Goal: Use online tool/utility: Utilize a website feature to perform a specific function

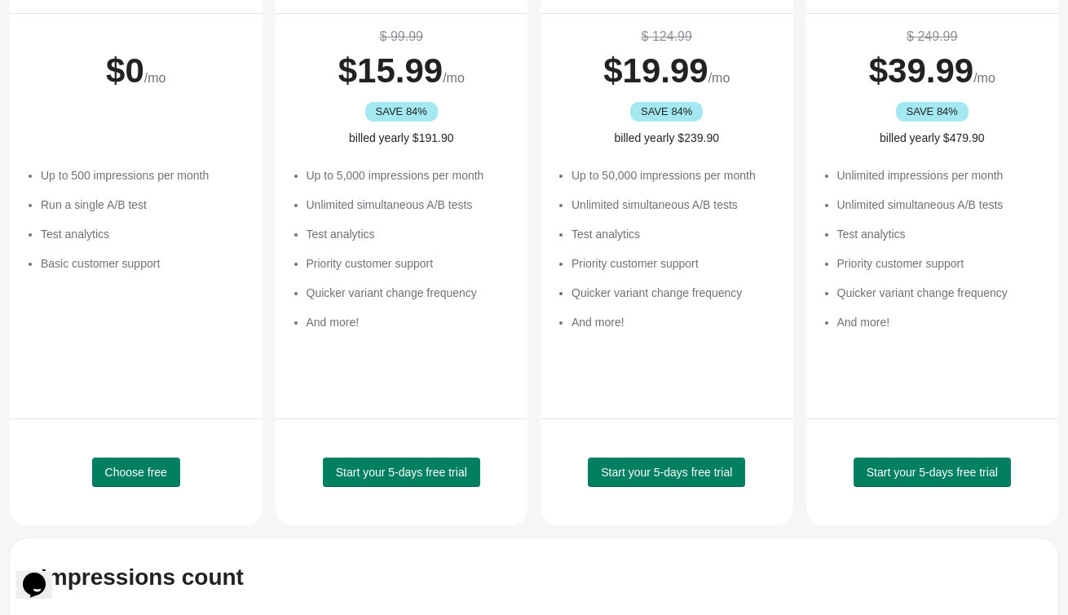
scroll to position [325, 0]
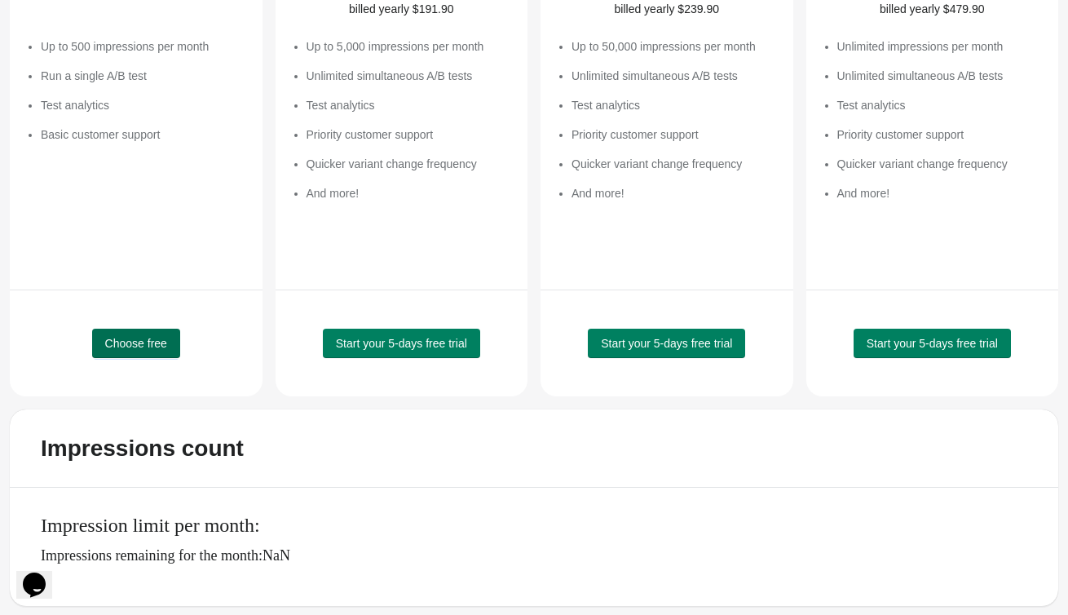
click at [111, 343] on span "Choose free" at bounding box center [136, 343] width 62 height 13
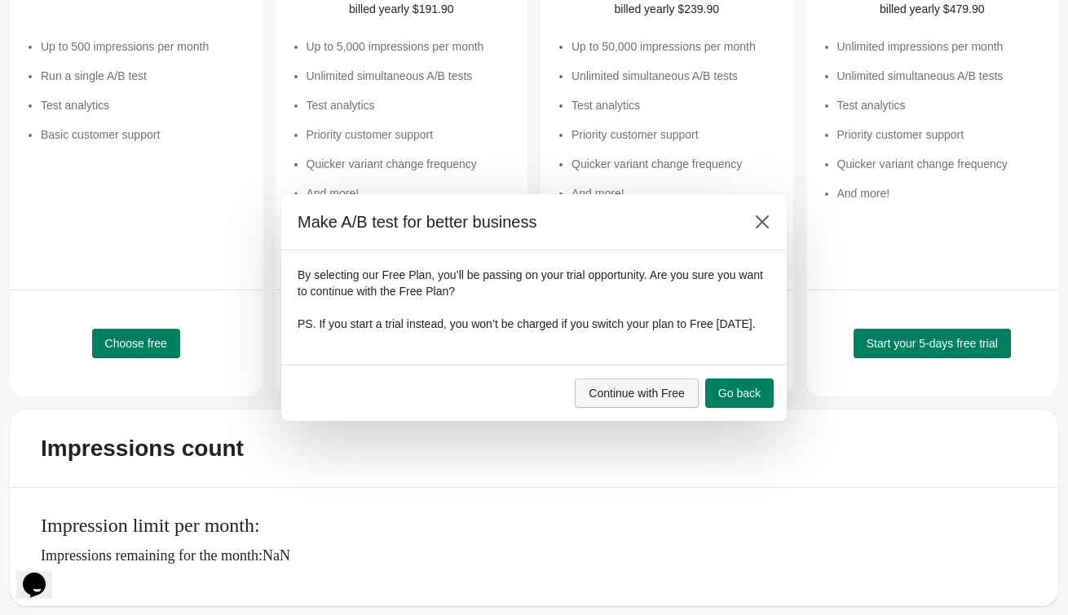
click at [683, 408] on button "Continue with Free" at bounding box center [637, 392] width 124 height 29
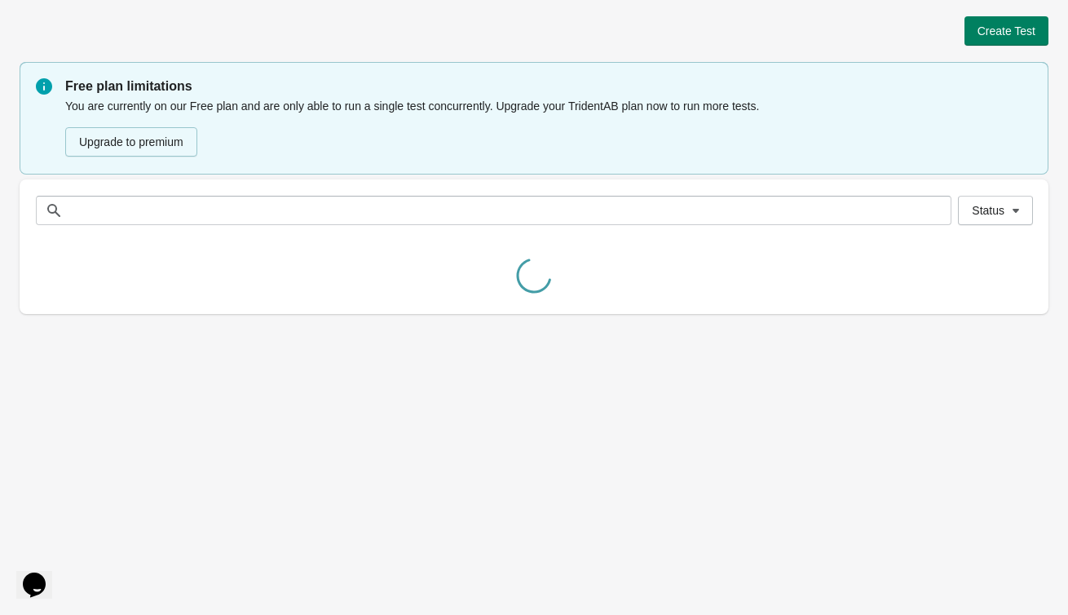
scroll to position [0, 0]
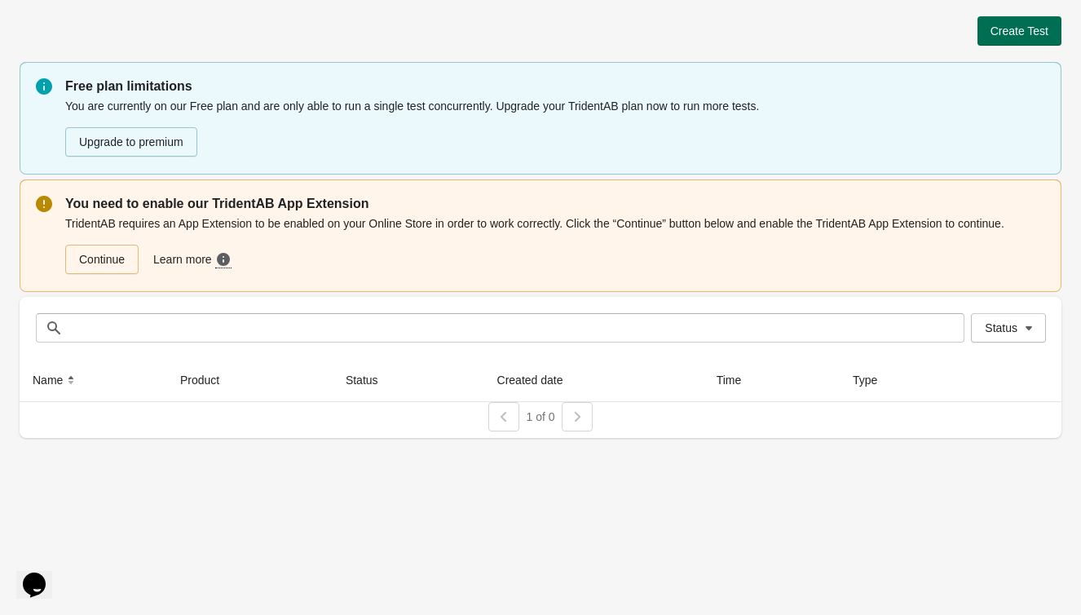
click at [1039, 24] on span "Create Test" at bounding box center [1019, 30] width 58 height 13
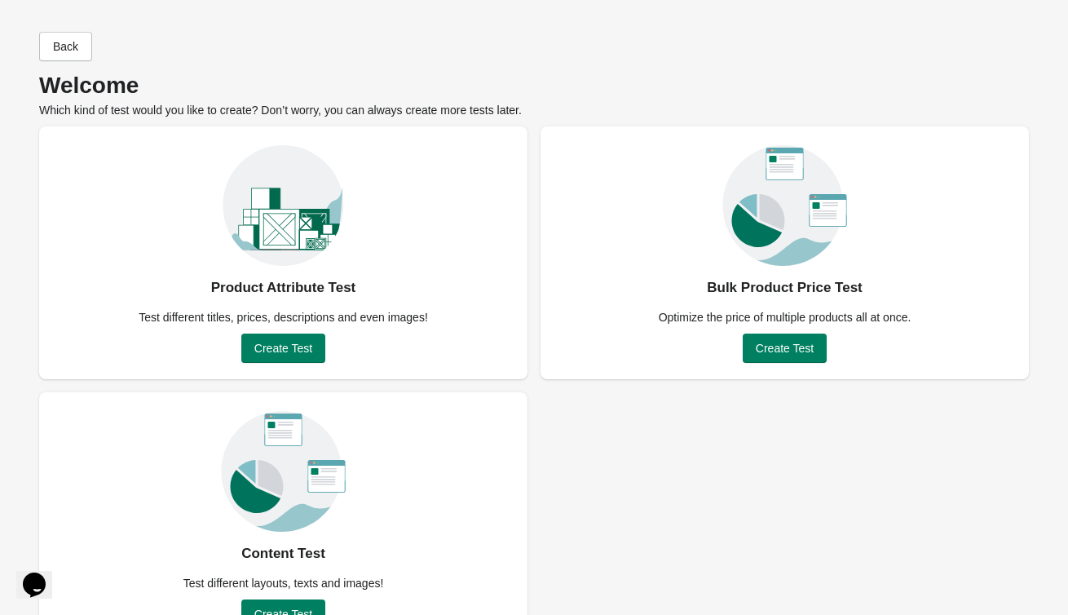
scroll to position [3, 0]
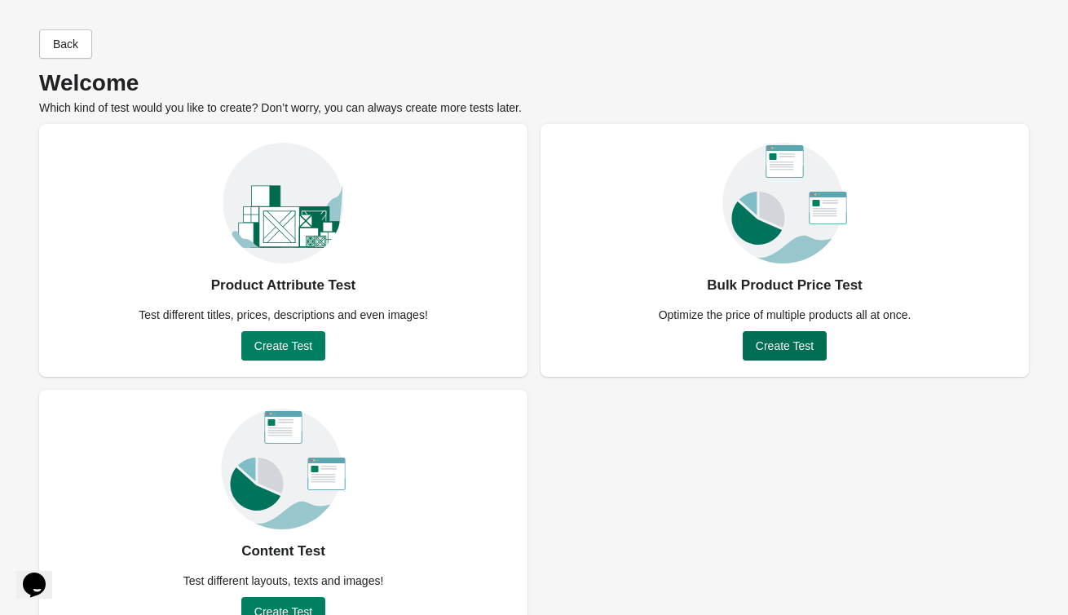
click at [807, 352] on button "Create Test" at bounding box center [785, 345] width 84 height 29
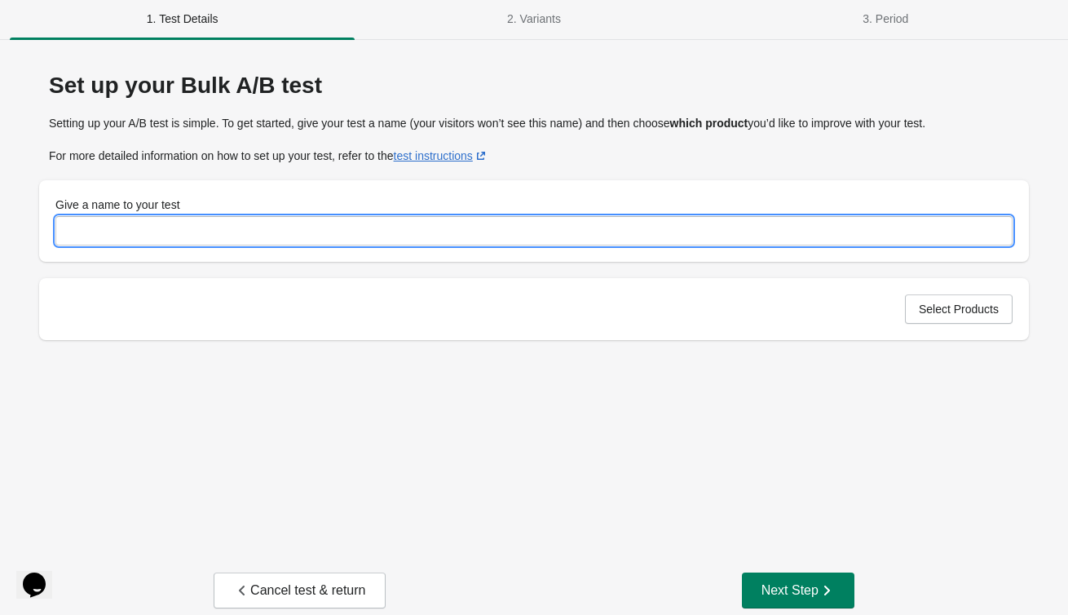
click at [109, 218] on input "Give a name to your test" at bounding box center [533, 230] width 957 height 29
type input "**********"
click at [415, 377] on div "**********" at bounding box center [534, 302] width 1029 height 492
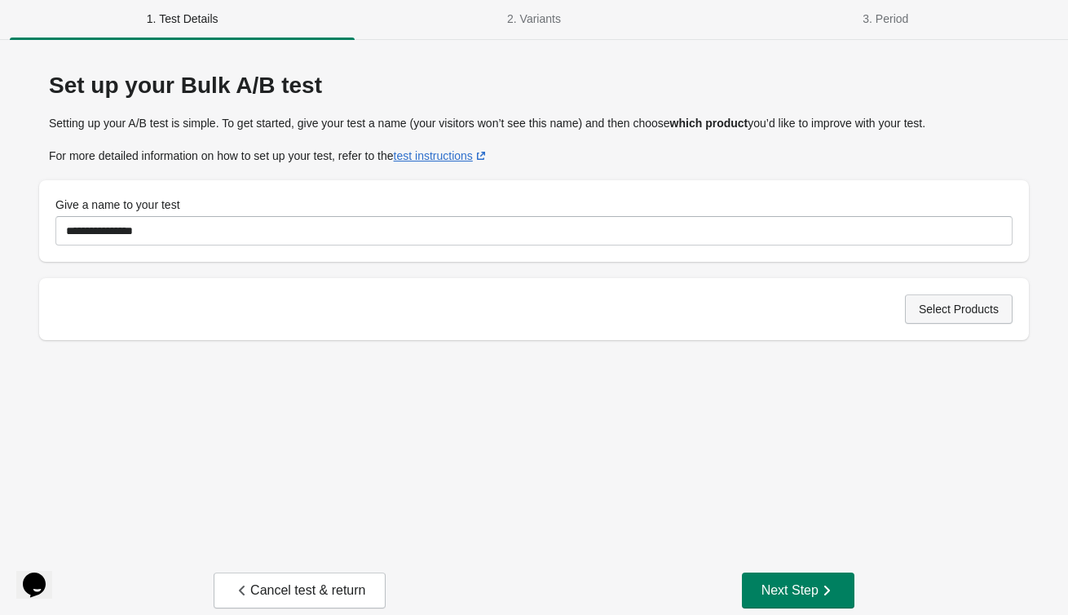
click at [956, 302] on span "Select Products" at bounding box center [959, 308] width 80 height 13
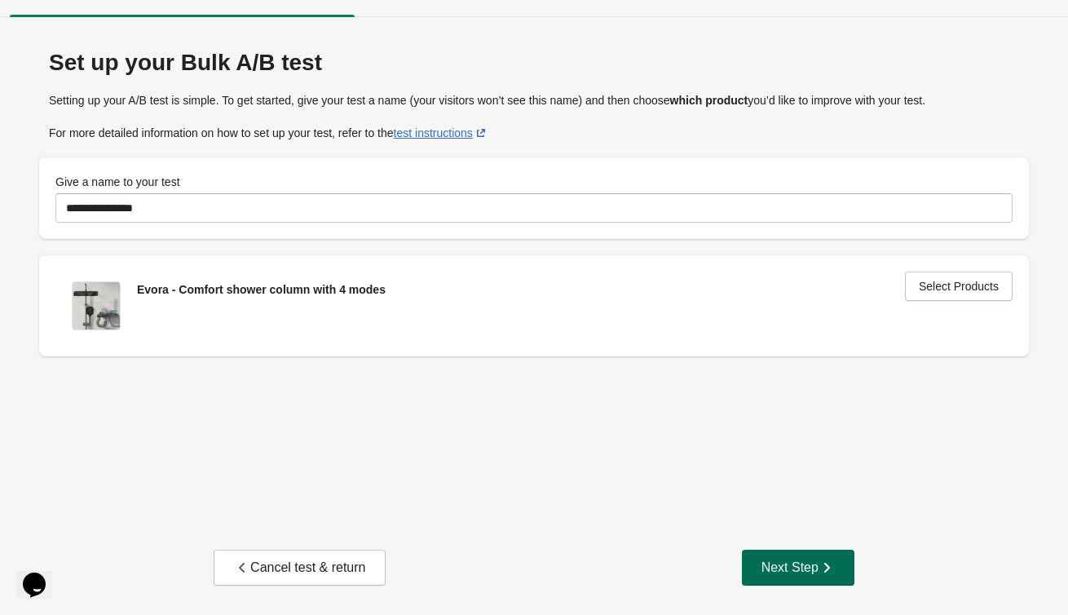
scroll to position [27, 0]
click at [770, 563] on div "Next Step" at bounding box center [797, 566] width 73 height 16
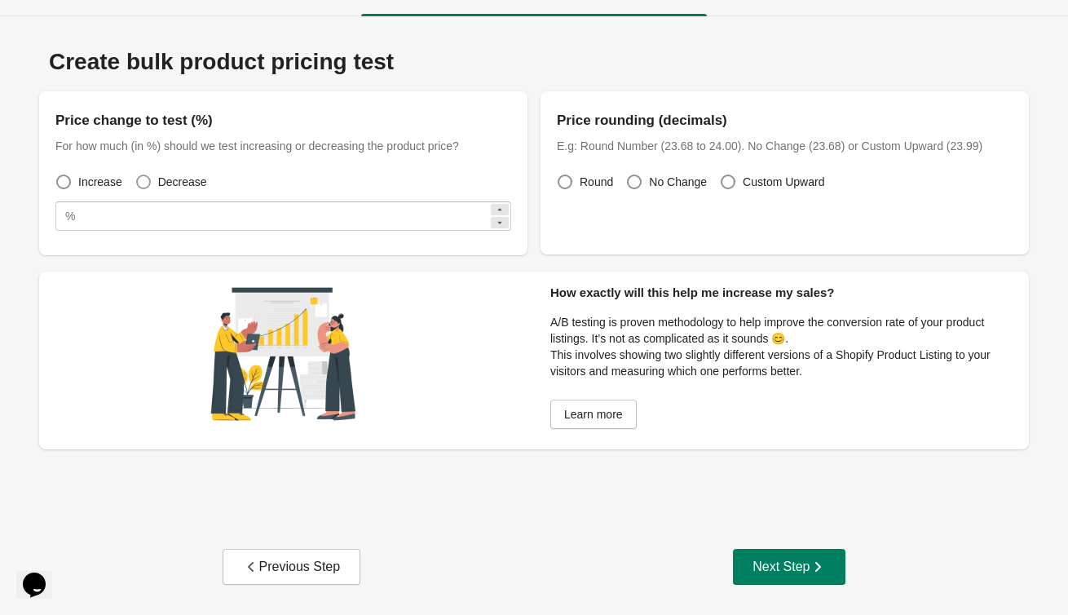
click at [139, 180] on span at bounding box center [143, 181] width 15 height 15
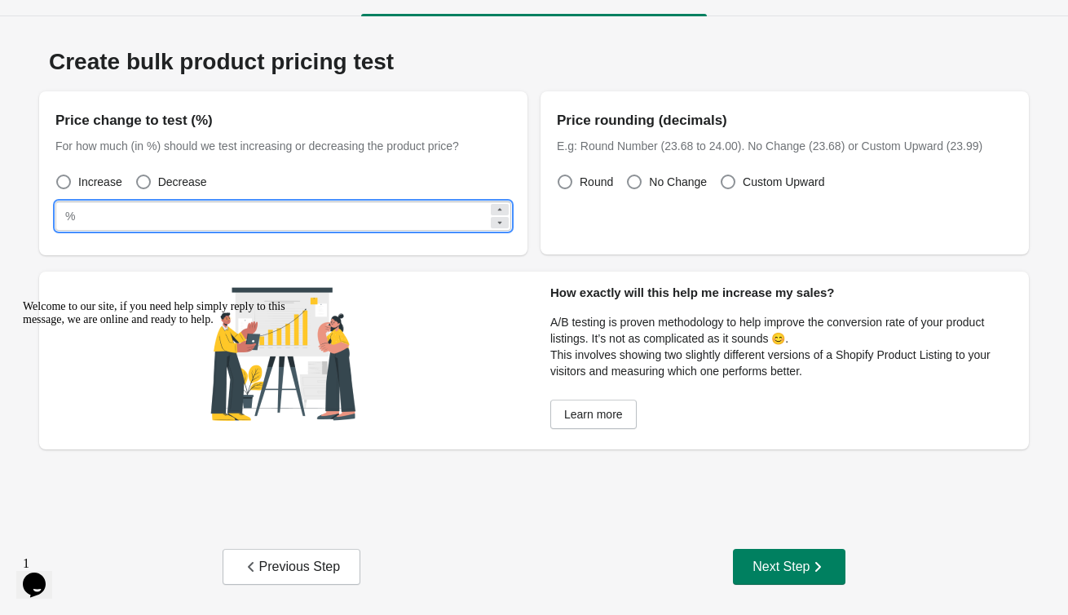
click at [311, 215] on input "**" at bounding box center [285, 215] width 407 height 29
click at [390, 162] on div "Increase Decrease" at bounding box center [276, 175] width 469 height 36
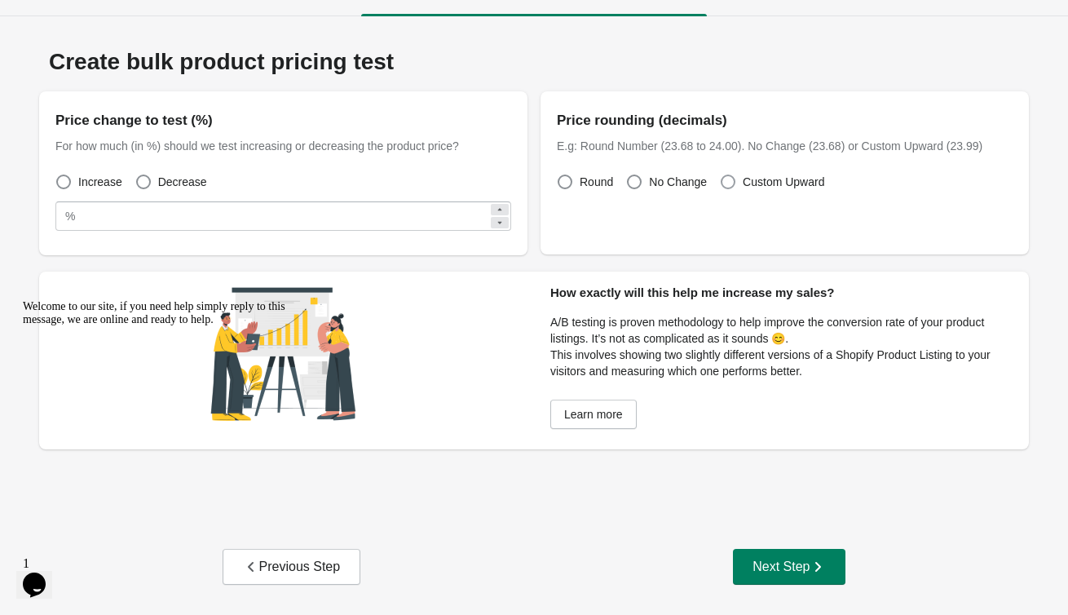
click at [743, 184] on span "Custom Upward" at bounding box center [784, 182] width 82 height 16
click at [589, 183] on span "Round" at bounding box center [596, 182] width 33 height 16
click at [788, 580] on button "Next Step" at bounding box center [789, 567] width 112 height 36
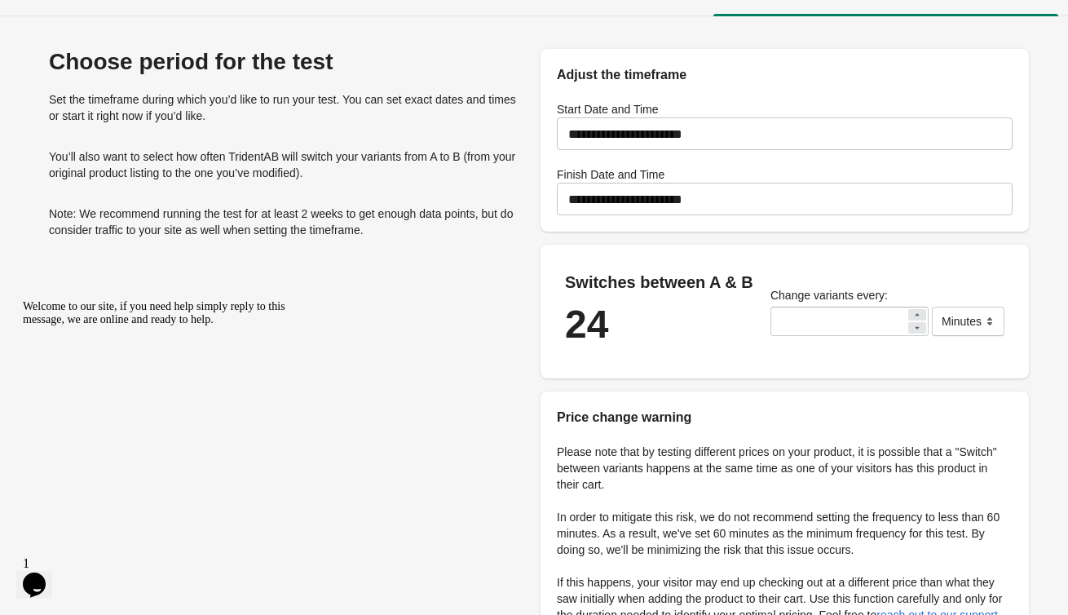
click at [774, 218] on input "**********" at bounding box center [785, 199] width 456 height 46
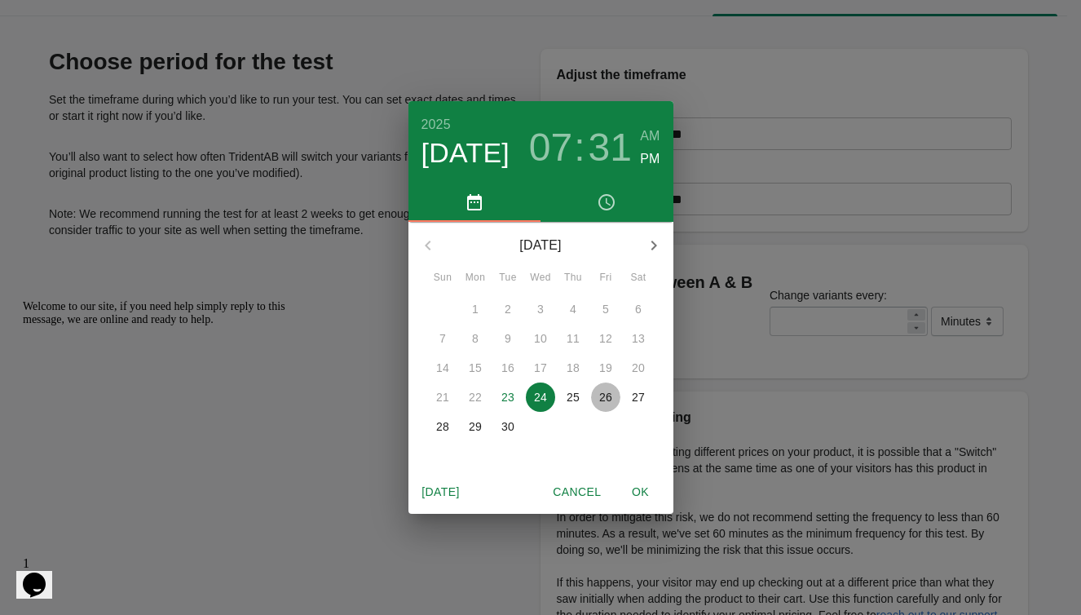
click at [609, 400] on p "26" at bounding box center [605, 397] width 13 height 16
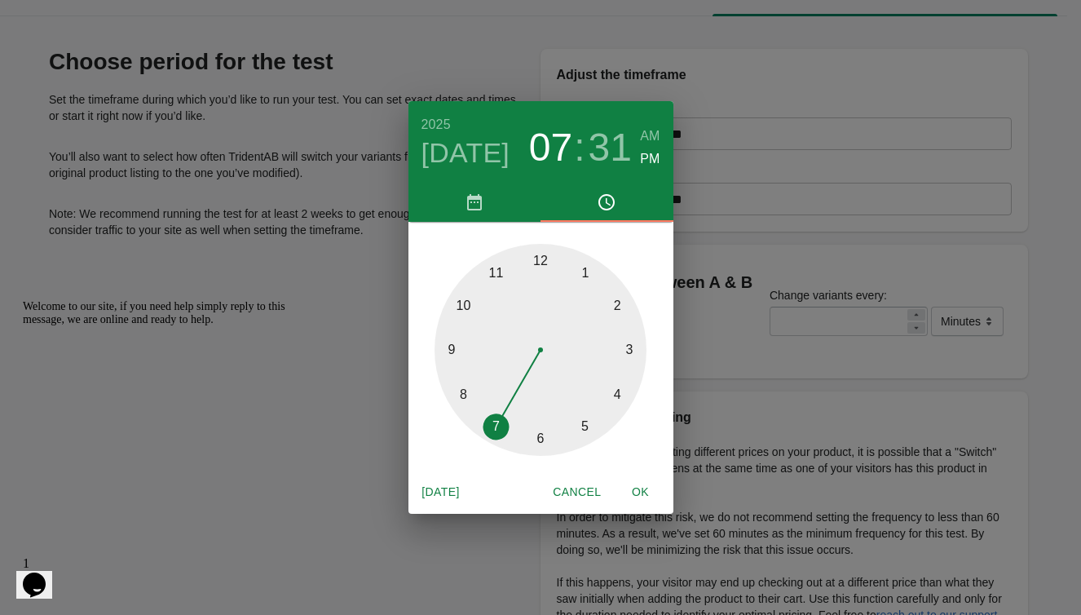
click at [643, 492] on span "OK" at bounding box center [640, 492] width 39 height 20
type input "**********"
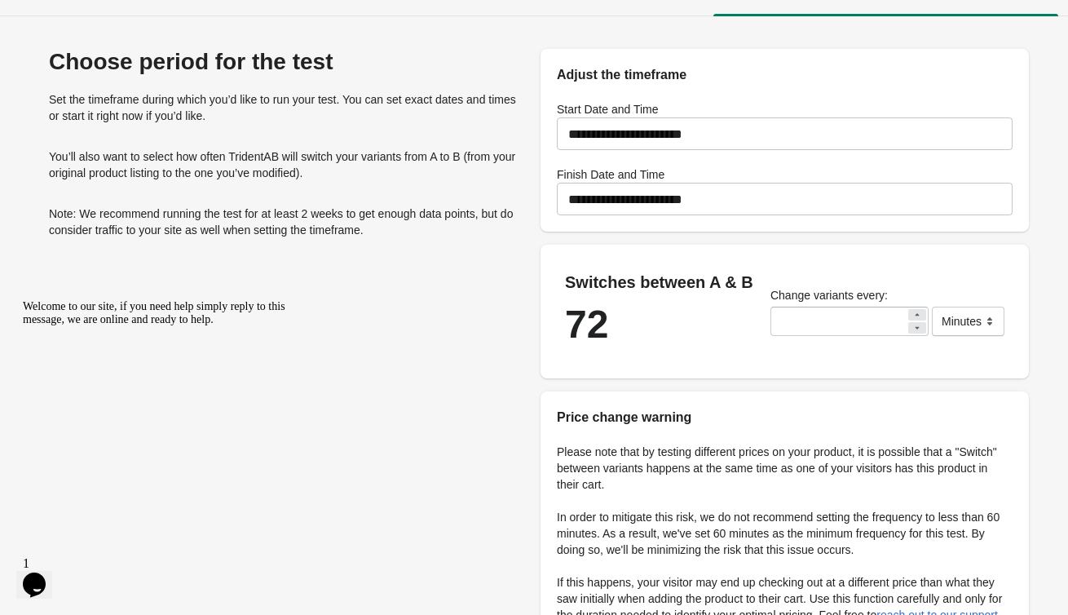
click at [454, 294] on div "Choose period for the test Set the timeframe during which you’d like to run you…" at bounding box center [283, 372] width 488 height 646
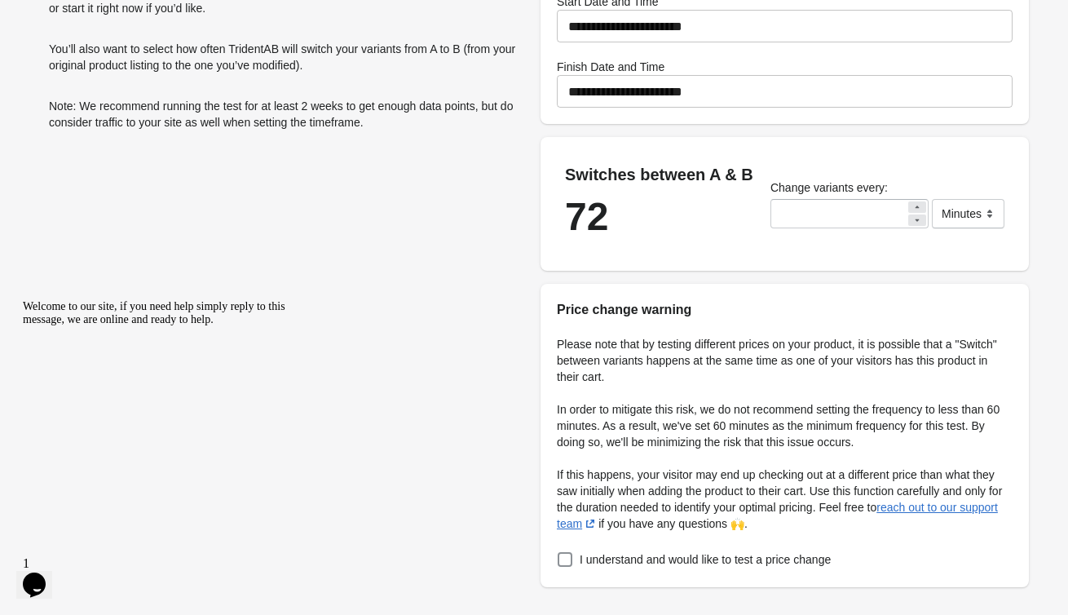
scroll to position [204, 0]
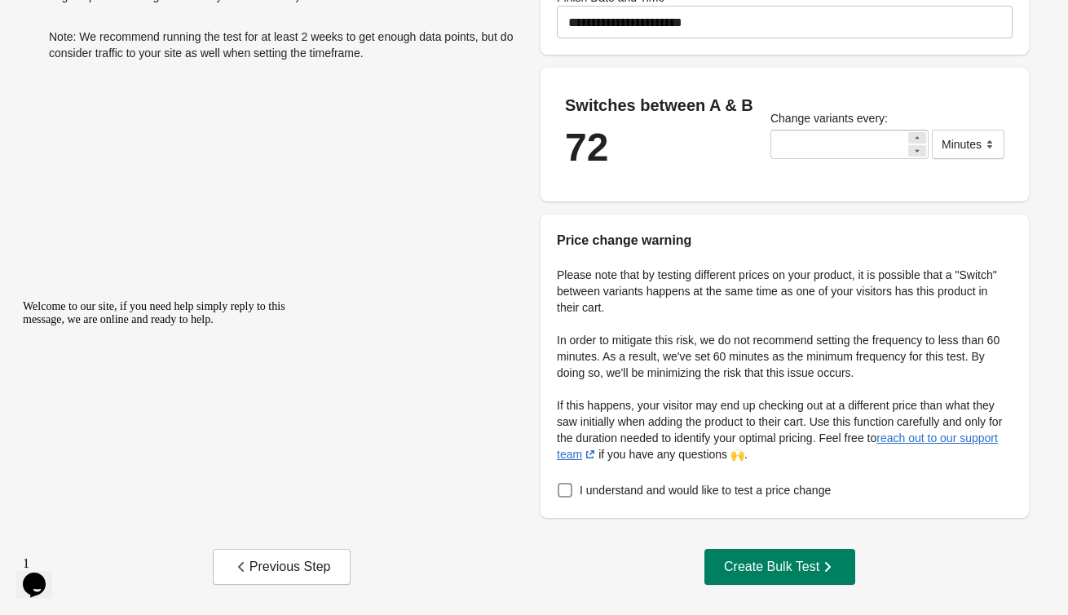
click at [585, 490] on span "I understand and would like to test a price change" at bounding box center [705, 490] width 251 height 16
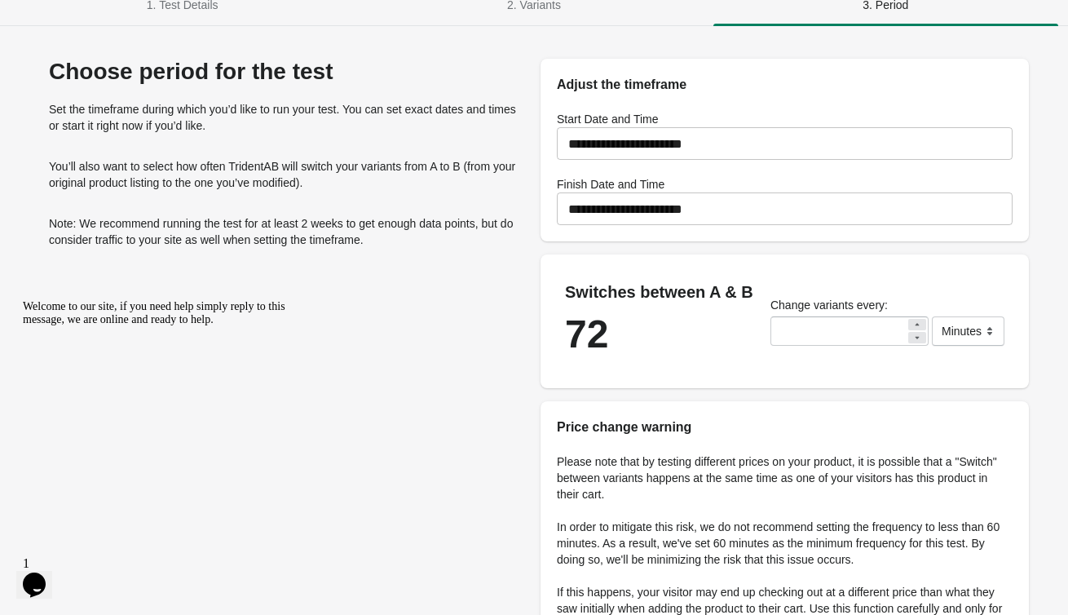
scroll to position [0, 0]
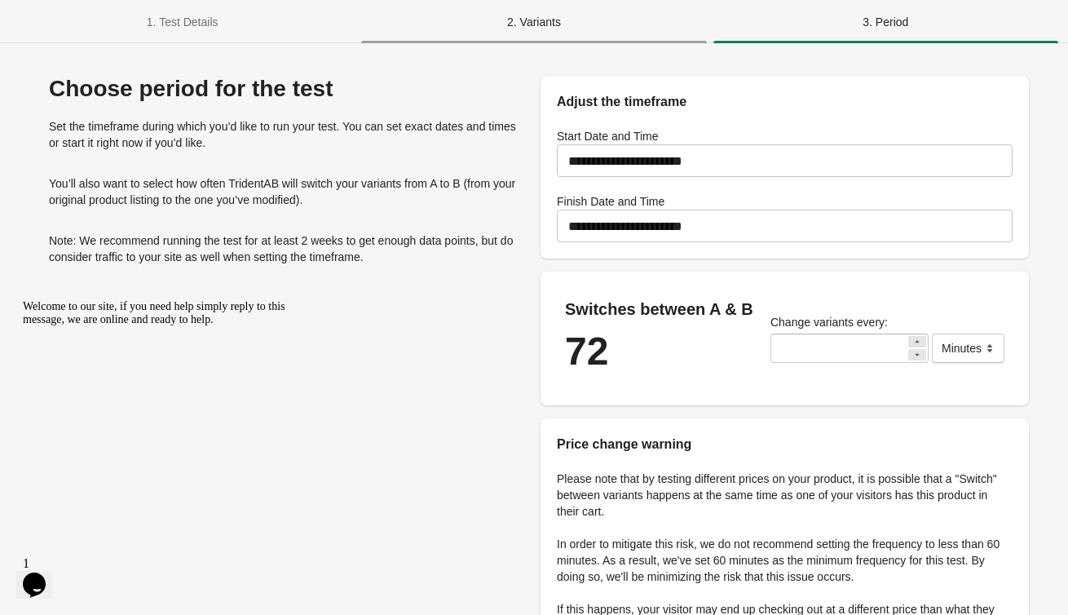
click at [600, 29] on span "2. Variants" at bounding box center [533, 21] width 345 height 29
click at [553, 27] on span "2. Variants" at bounding box center [533, 21] width 345 height 29
click at [229, 29] on span "1. Test Details" at bounding box center [182, 21] width 345 height 29
click at [574, 38] on button "2. Variants" at bounding box center [533, 22] width 351 height 42
click at [836, 28] on span "3. Period" at bounding box center [885, 21] width 345 height 29
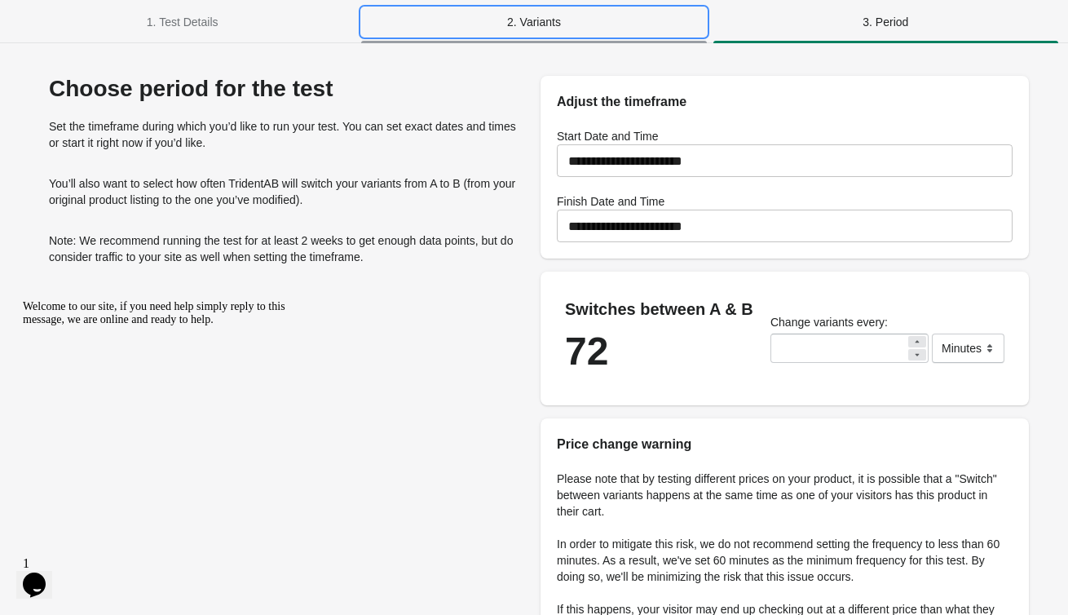
click at [521, 15] on span "2. Variants" at bounding box center [533, 21] width 345 height 29
click at [571, 37] on button "2. Variants" at bounding box center [533, 22] width 351 height 42
click at [563, 26] on span "2. Variants" at bounding box center [533, 21] width 345 height 29
click at [531, 20] on span "2. Variants" at bounding box center [533, 21] width 345 height 29
click at [536, 37] on button "2. Variants" at bounding box center [533, 22] width 351 height 42
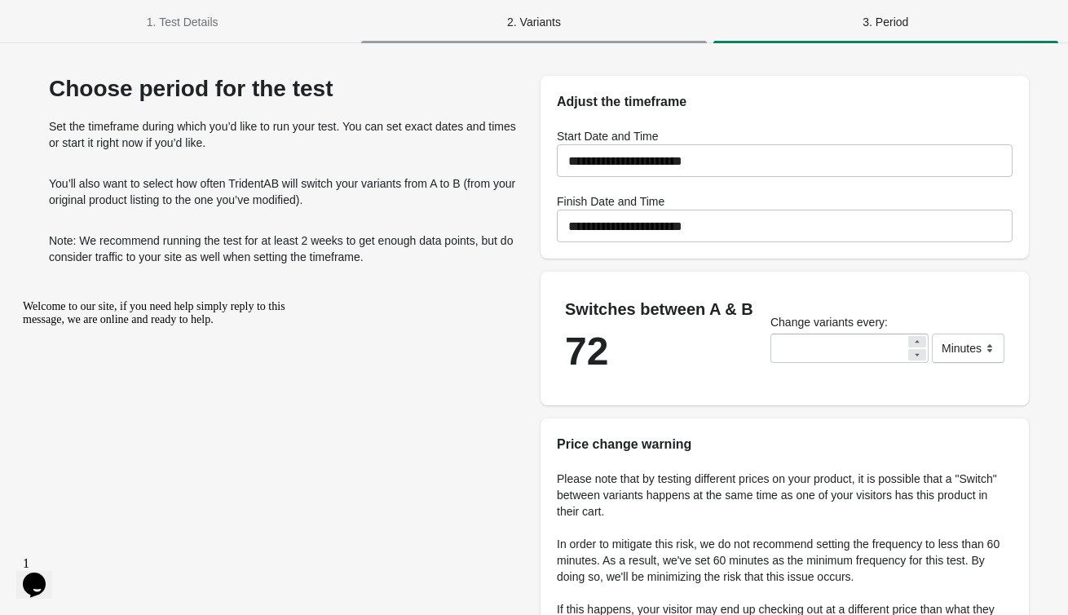
click at [531, 29] on span "2. Variants" at bounding box center [533, 21] width 345 height 29
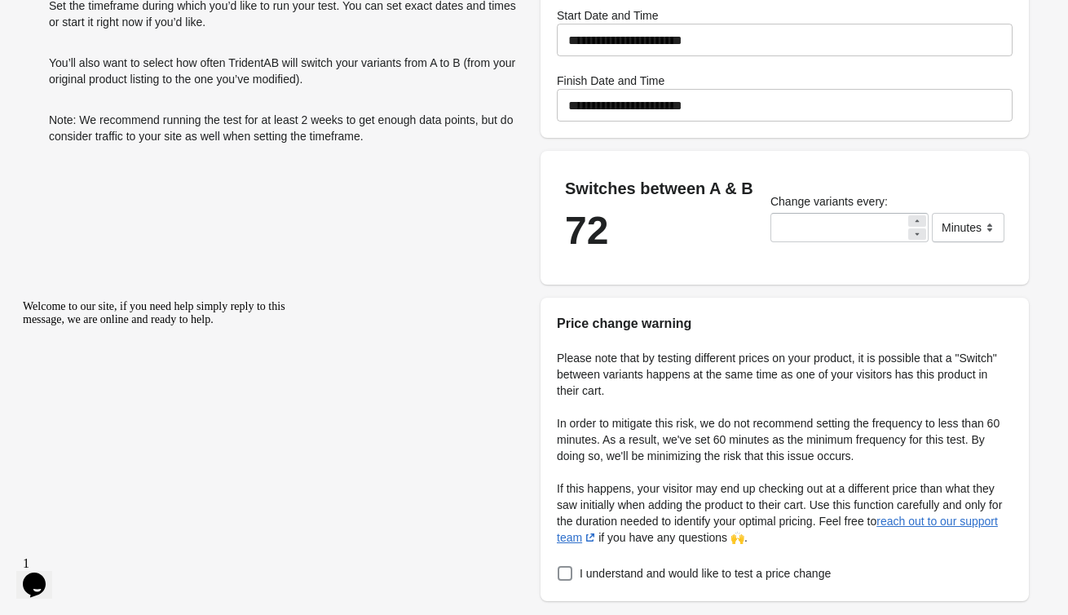
scroll to position [204, 0]
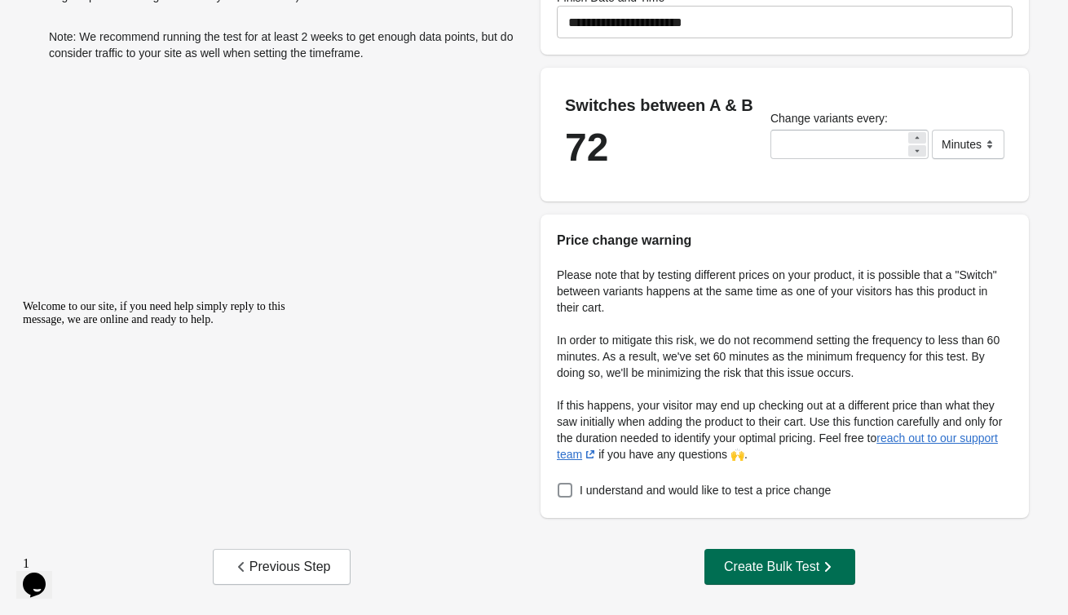
click at [730, 567] on div "Create Bulk Test" at bounding box center [780, 566] width 112 height 16
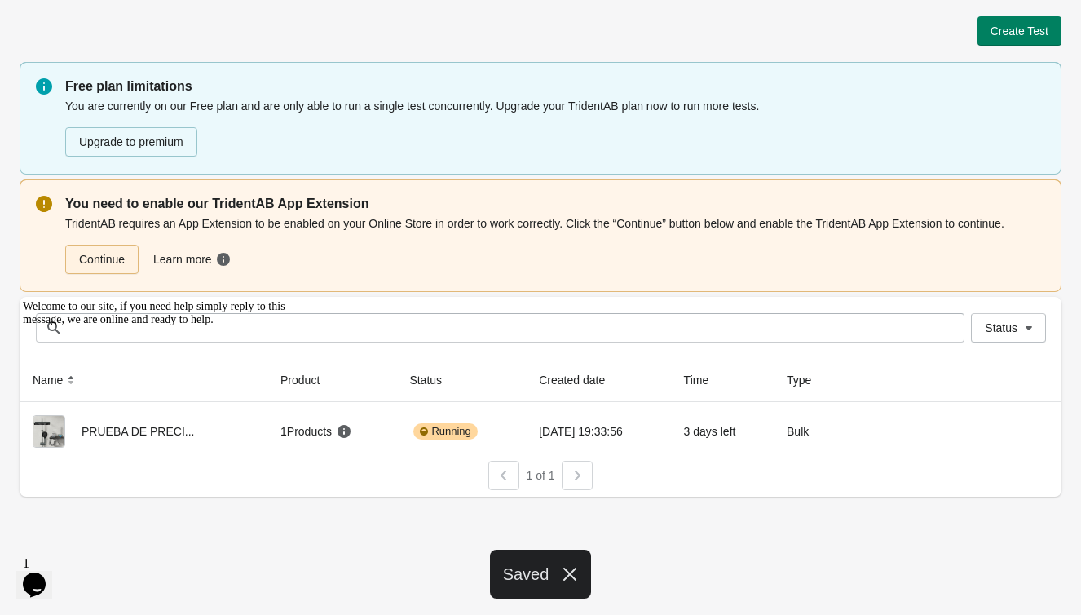
click at [133, 254] on link "Continue" at bounding box center [101, 259] width 73 height 29
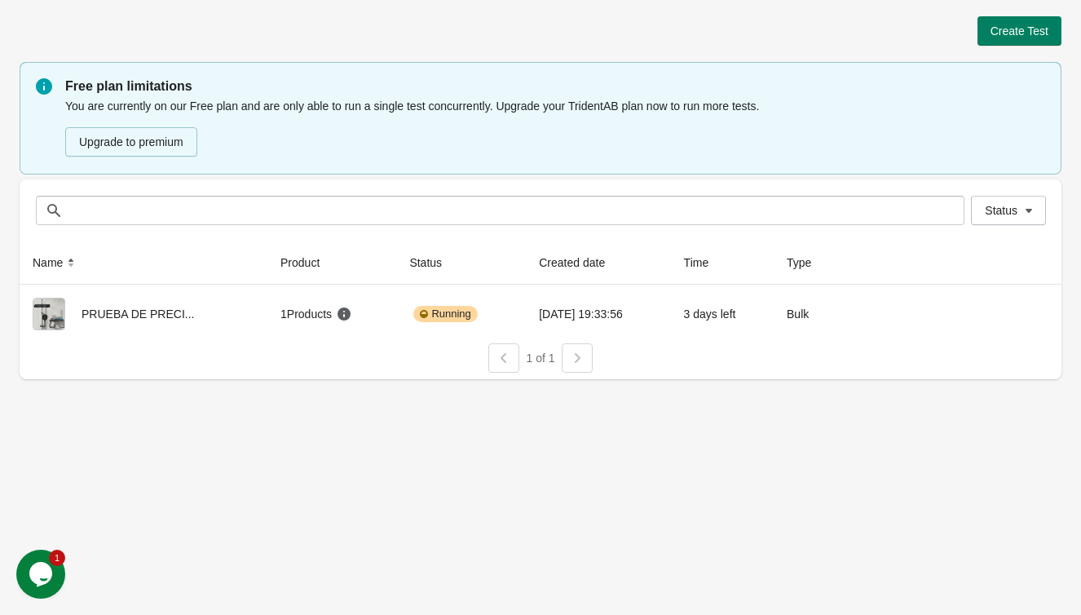
click at [585, 464] on div "Create Test Free plan limitations You are currently on our Free plan and are on…" at bounding box center [540, 307] width 1081 height 615
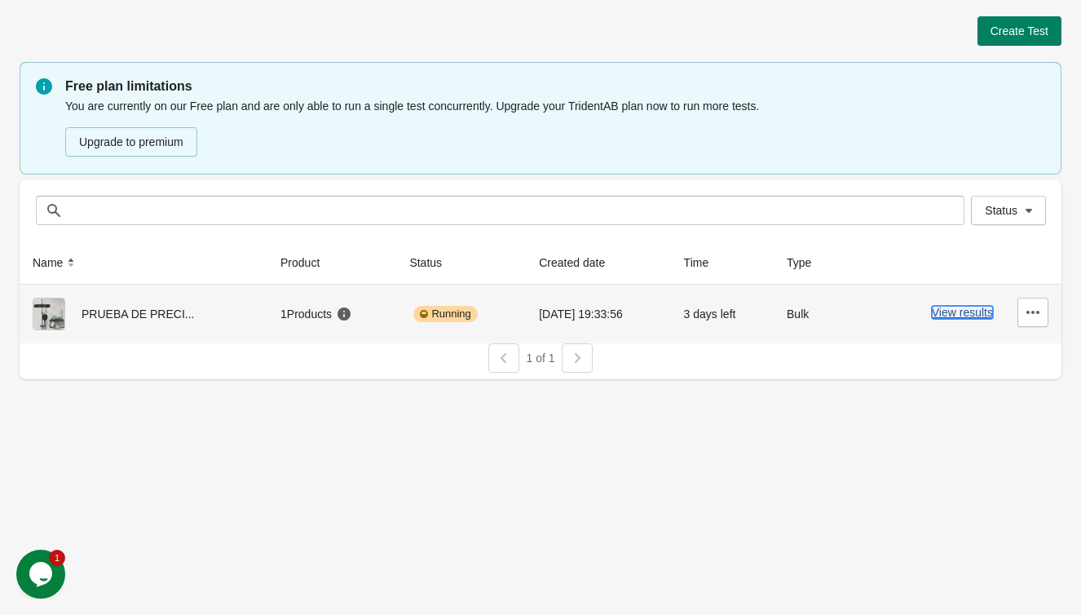
click at [986, 313] on button "View results" at bounding box center [962, 312] width 61 height 13
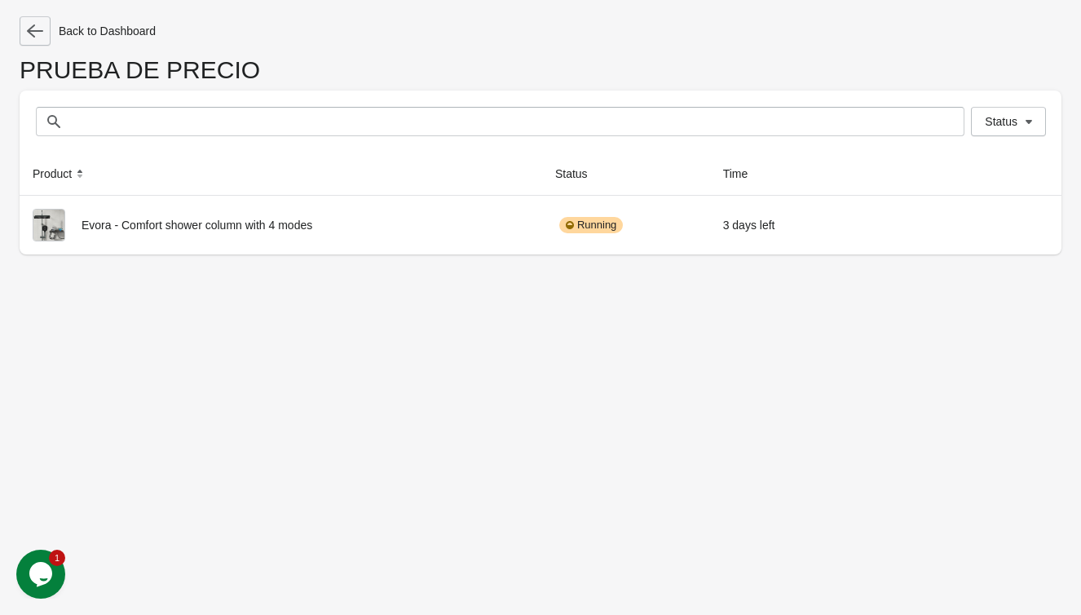
click at [40, 27] on icon "button" at bounding box center [35, 31] width 16 height 16
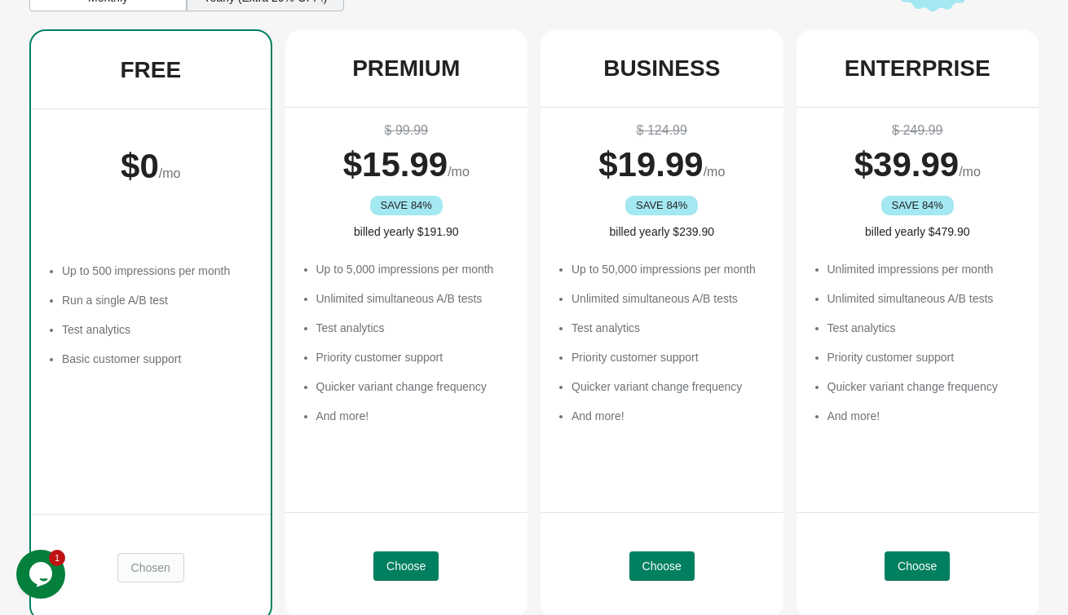
scroll to position [351, 0]
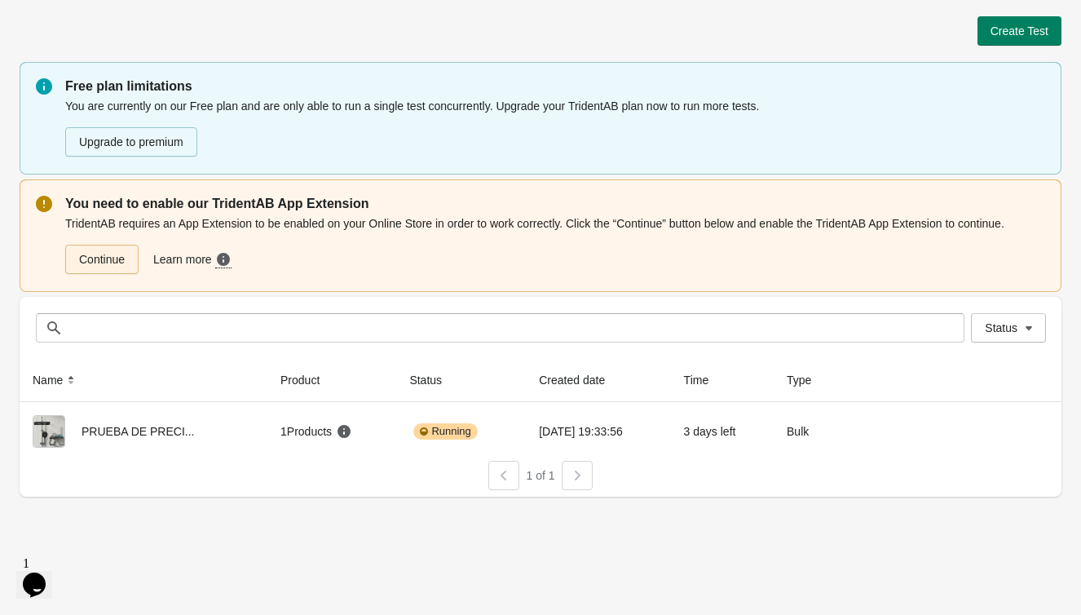
click at [86, 257] on link "Continue" at bounding box center [101, 259] width 73 height 29
click at [385, 486] on div "1 of 1" at bounding box center [534, 469] width 1055 height 42
click at [438, 216] on div "TridentAB requires an App Extension to be enabled on your Online Store in order…" at bounding box center [555, 245] width 980 height 62
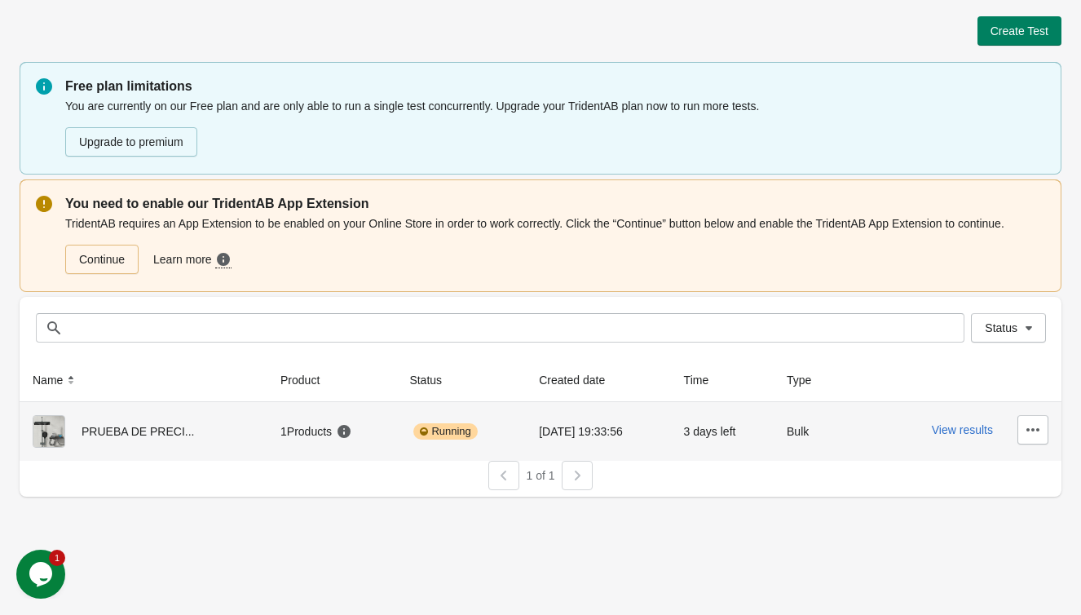
click at [196, 436] on div "PRUEBA DE PRECI..." at bounding box center [144, 431] width 222 height 33
click at [975, 432] on button "View results" at bounding box center [962, 429] width 61 height 13
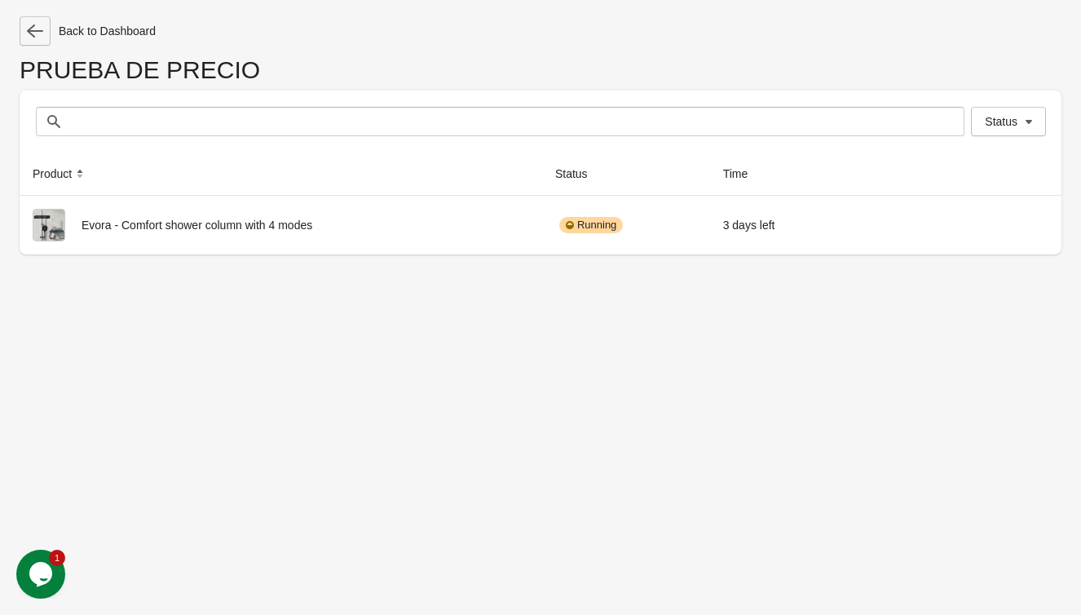
click at [35, 28] on icon "button" at bounding box center [35, 31] width 16 height 16
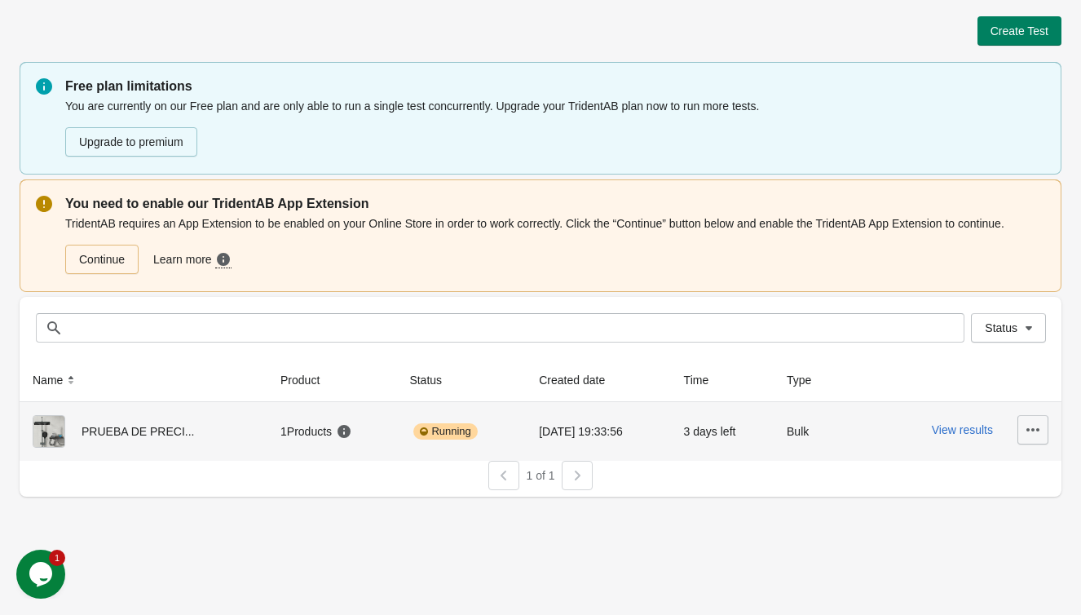
click at [1034, 436] on icon "button" at bounding box center [1033, 429] width 16 height 16
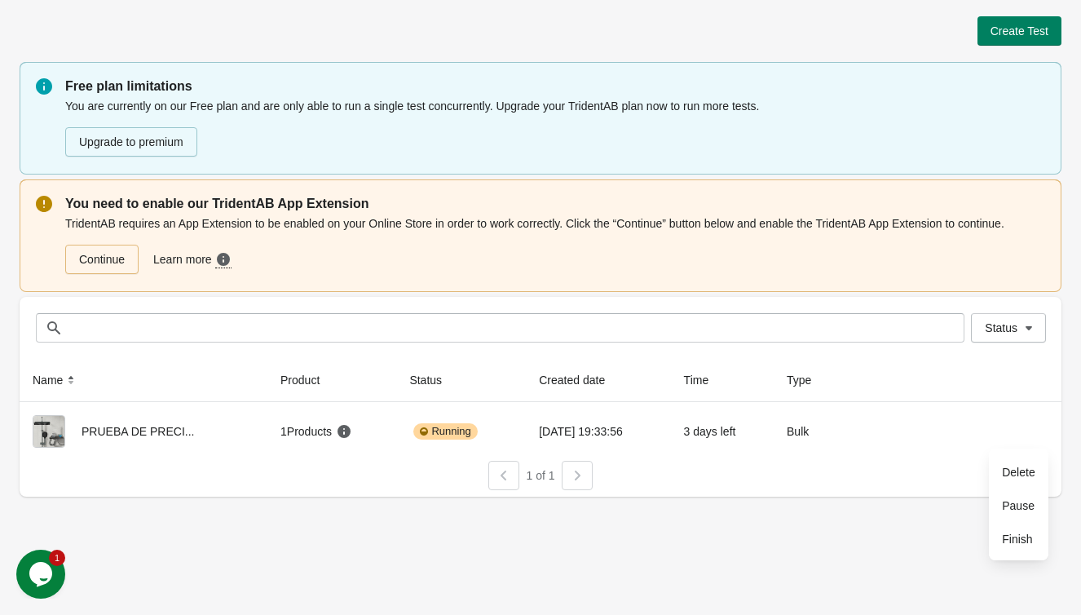
click at [821, 499] on div "Create Test Free plan limitations You are currently on our Free plan and are on…" at bounding box center [541, 251] width 1042 height 503
click at [1012, 24] on span "Create Test" at bounding box center [1019, 30] width 58 height 13
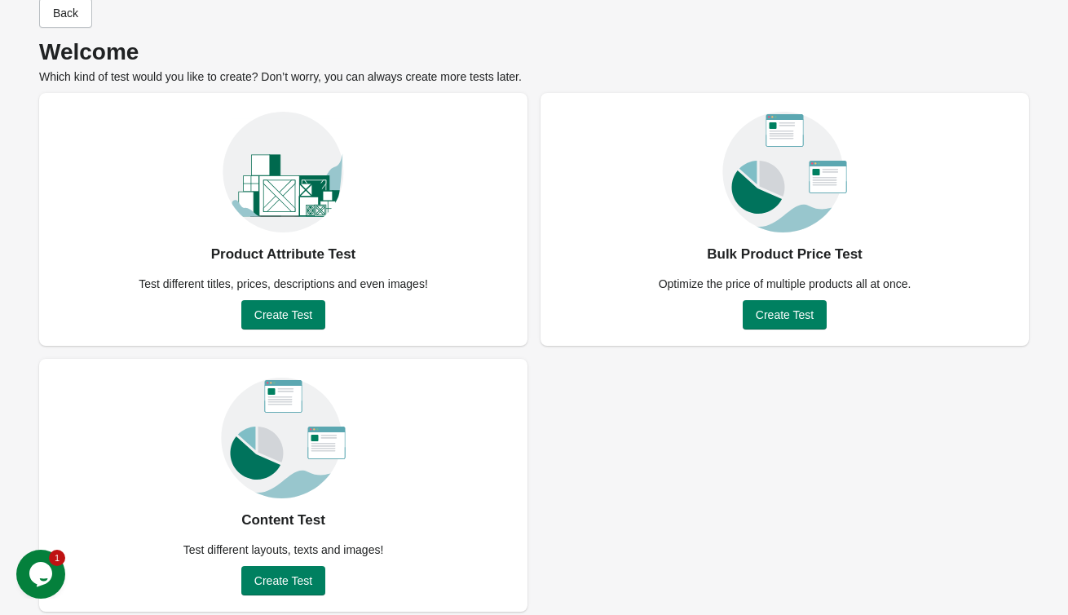
scroll to position [43, 0]
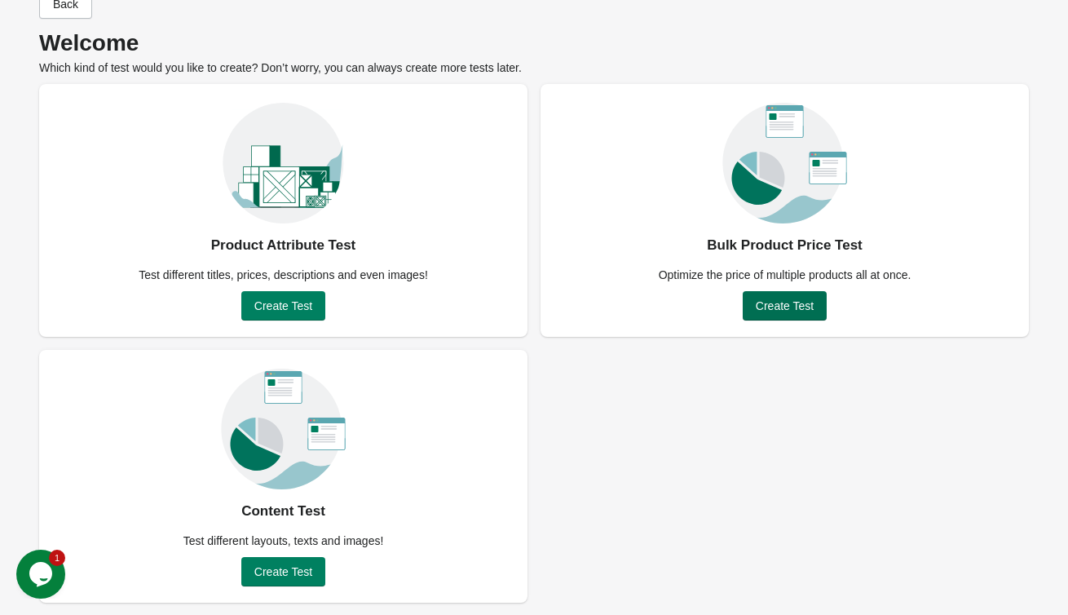
click at [767, 296] on button "Create Test" at bounding box center [785, 305] width 84 height 29
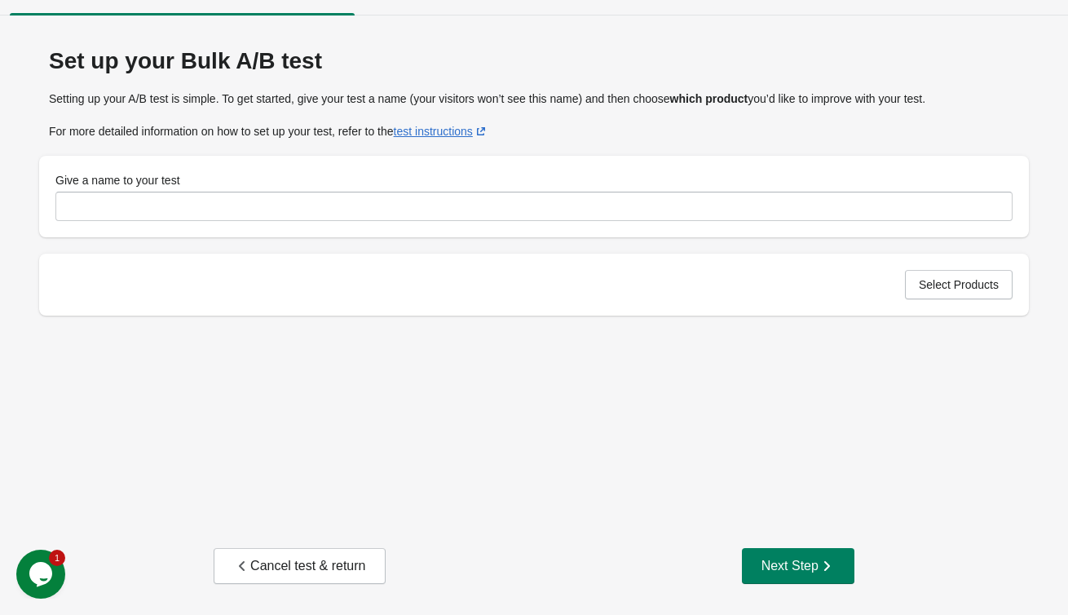
scroll to position [27, 0]
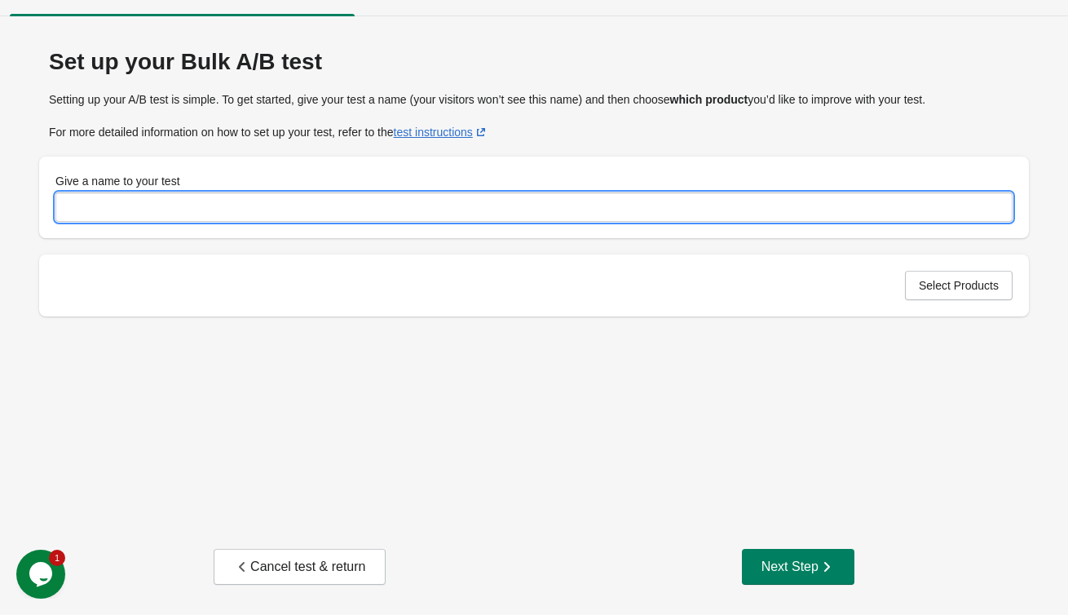
click at [178, 218] on input "Give a name to your test" at bounding box center [533, 206] width 957 height 29
click at [892, 278] on div "Select Products" at bounding box center [534, 285] width 990 height 62
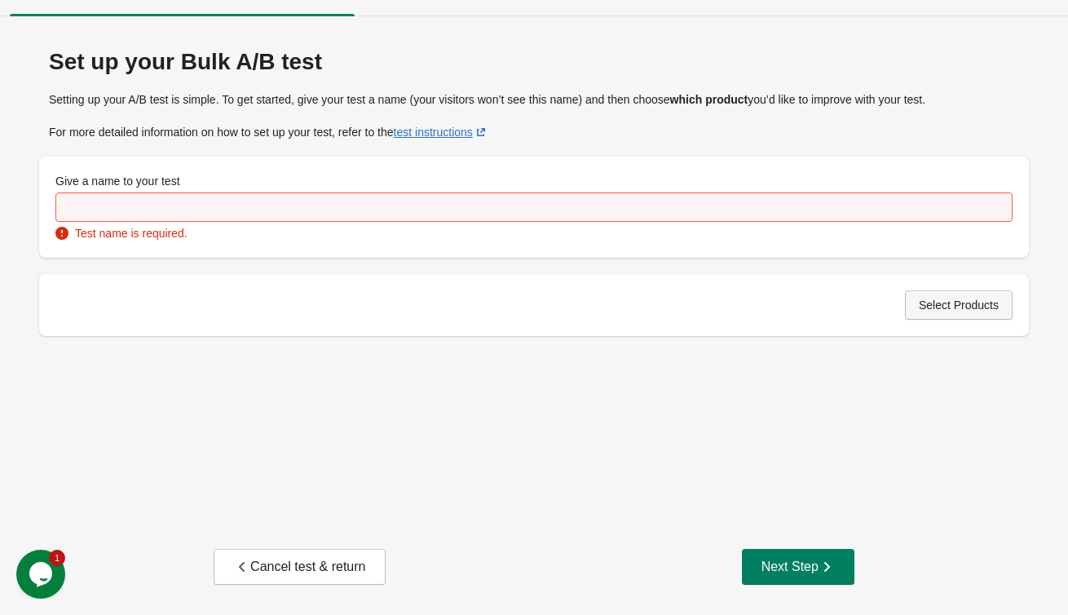
click at [924, 291] on button "Select Products" at bounding box center [959, 304] width 108 height 29
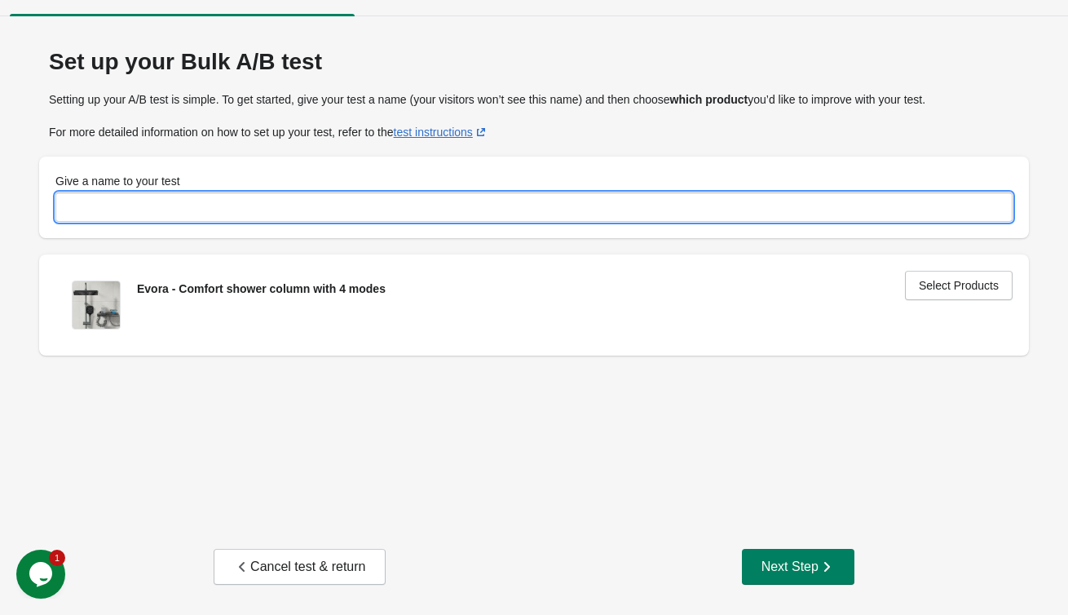
click at [119, 213] on input "Give a name to your test" at bounding box center [533, 206] width 957 height 29
type input "*"
type input "******"
click at [684, 425] on div "Set up your Bulk A/B test Setting up your A/B test is simple. To get started, g…" at bounding box center [534, 279] width 1029 height 492
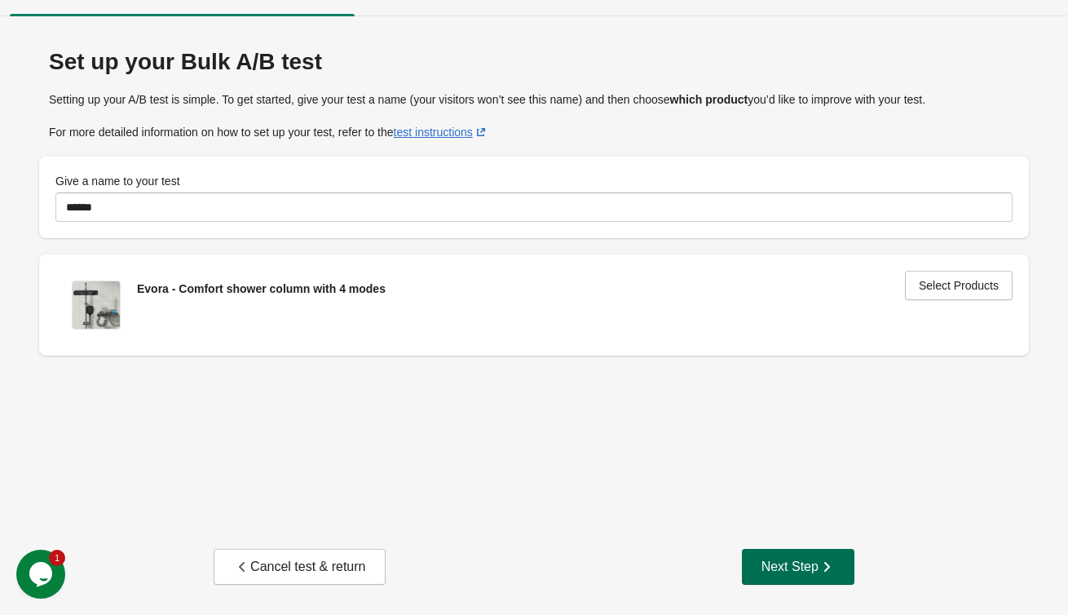
click at [791, 573] on div "Next Step" at bounding box center [797, 566] width 73 height 16
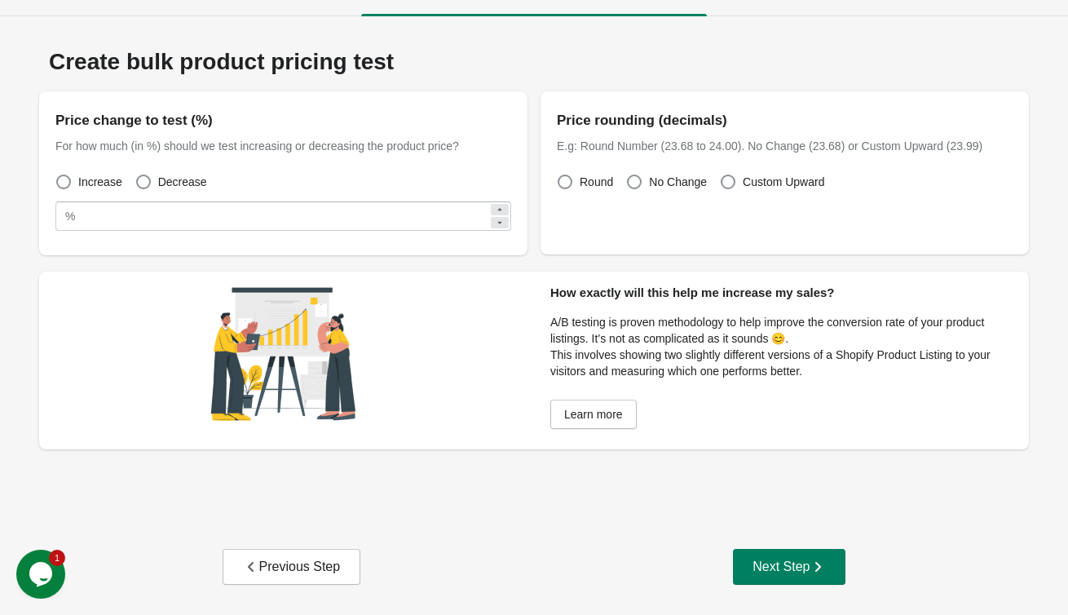
click at [160, 168] on div "Increase Decrease" at bounding box center [276, 175] width 469 height 36
click at [157, 175] on label "Decrease" at bounding box center [171, 181] width 72 height 23
click at [59, 220] on div "% **" at bounding box center [283, 215] width 456 height 29
drag, startPoint x: 615, startPoint y: 124, endPoint x: 707, endPoint y: 126, distance: 92.1
click at [707, 126] on div "Price rounding (decimals)" at bounding box center [785, 121] width 456 height 26
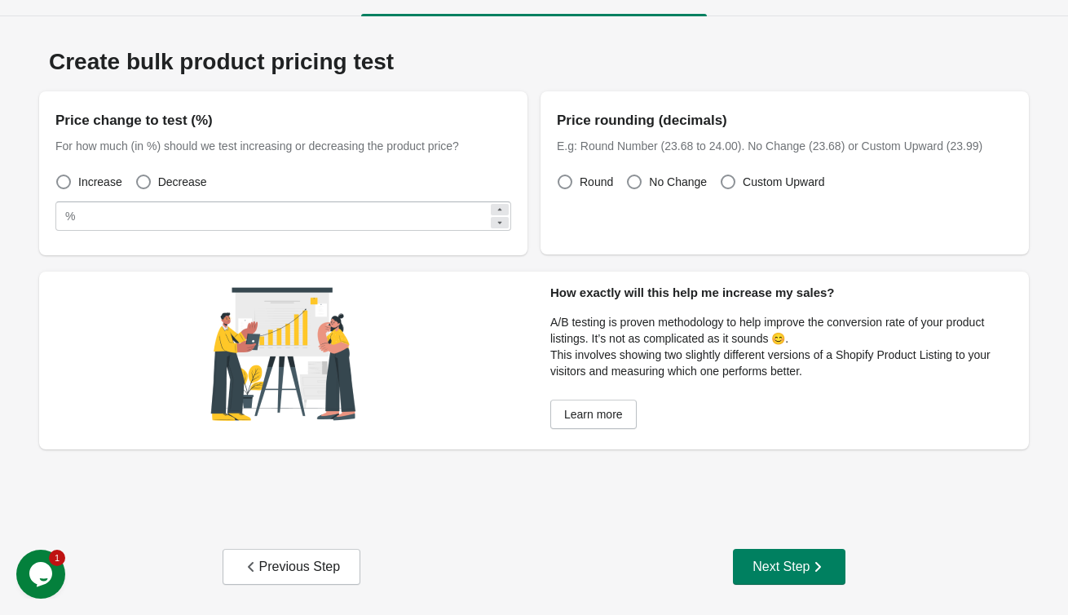
click at [805, 119] on div "Price rounding (decimals)" at bounding box center [785, 121] width 456 height 26
